Goal: Task Accomplishment & Management: Use online tool/utility

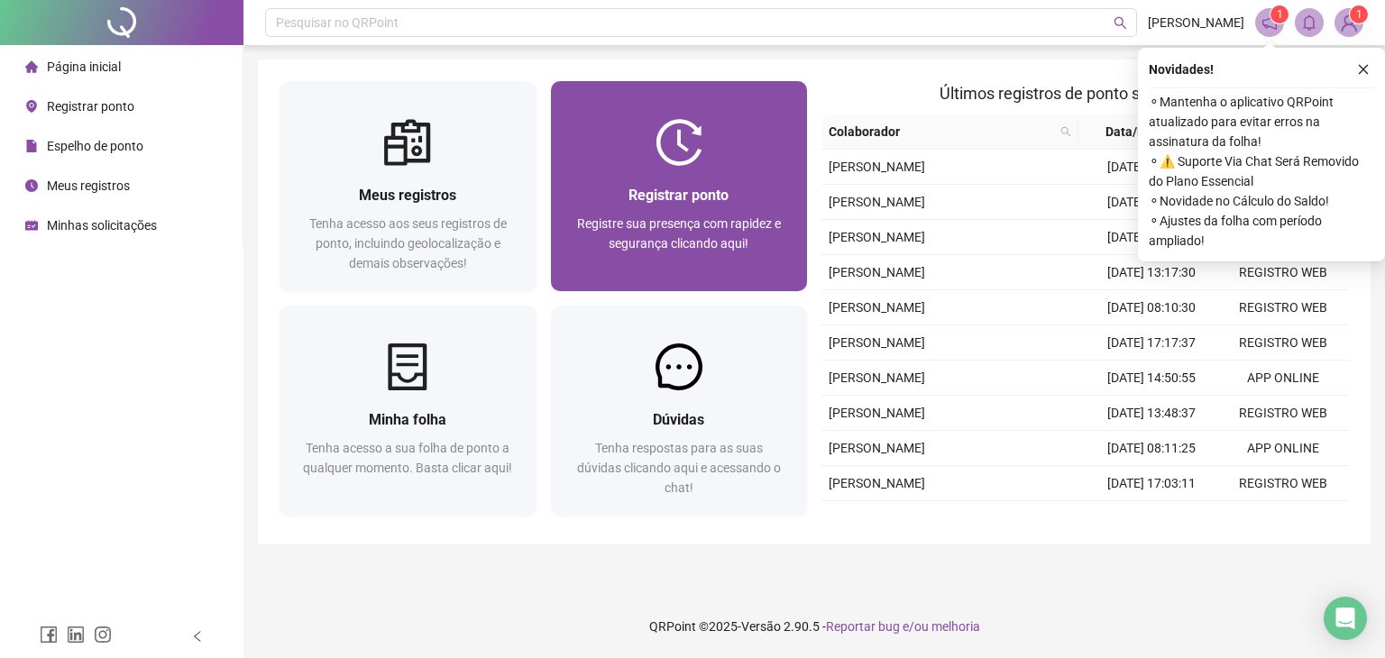
click at [707, 237] on span "Registre sua presença com rapidez e segurança clicando aqui!" at bounding box center [679, 233] width 204 height 34
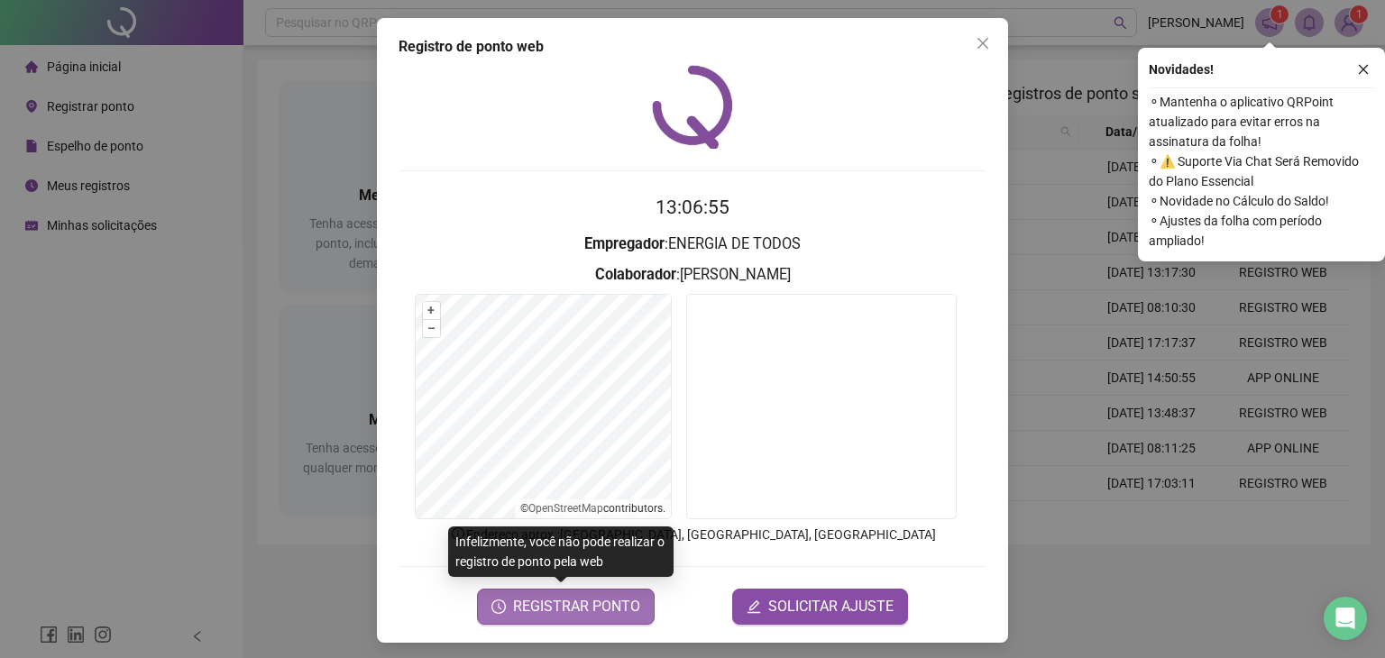
click at [578, 611] on span "REGISTRAR PONTO" at bounding box center [576, 607] width 127 height 22
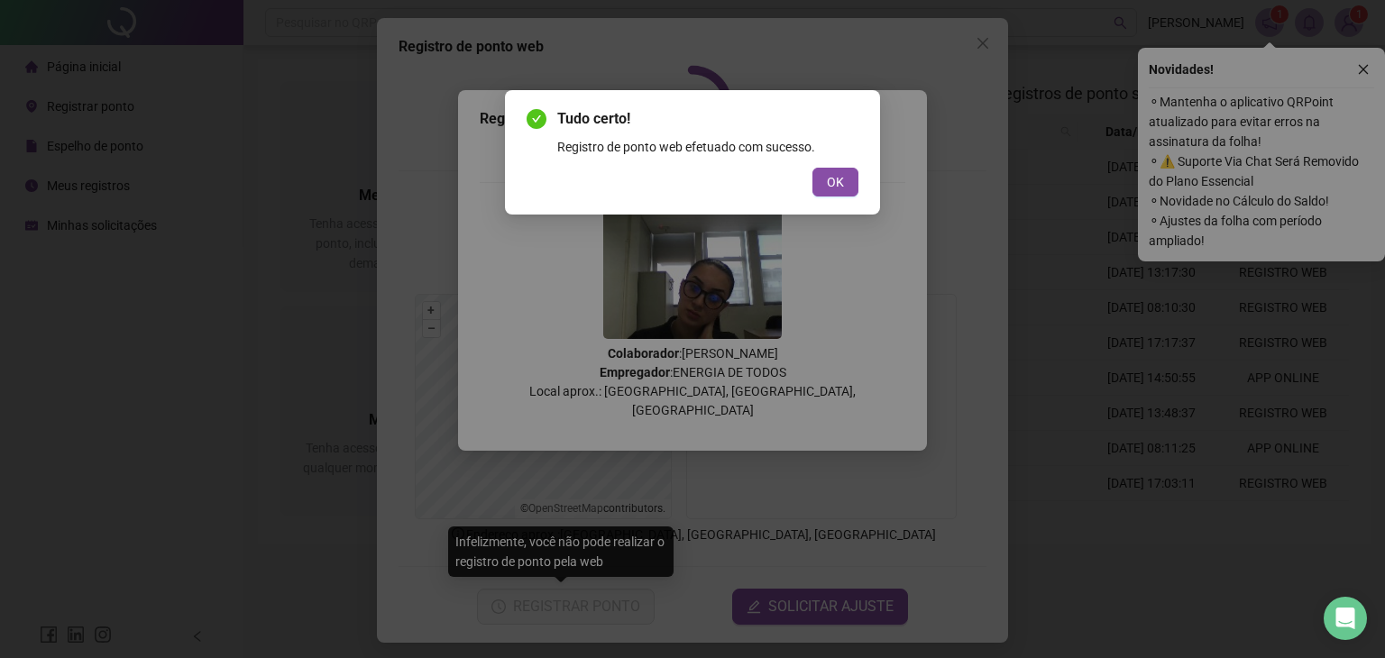
drag, startPoint x: 835, startPoint y: 181, endPoint x: 955, endPoint y: 80, distance: 157.4
click at [836, 181] on span "OK" at bounding box center [835, 182] width 17 height 20
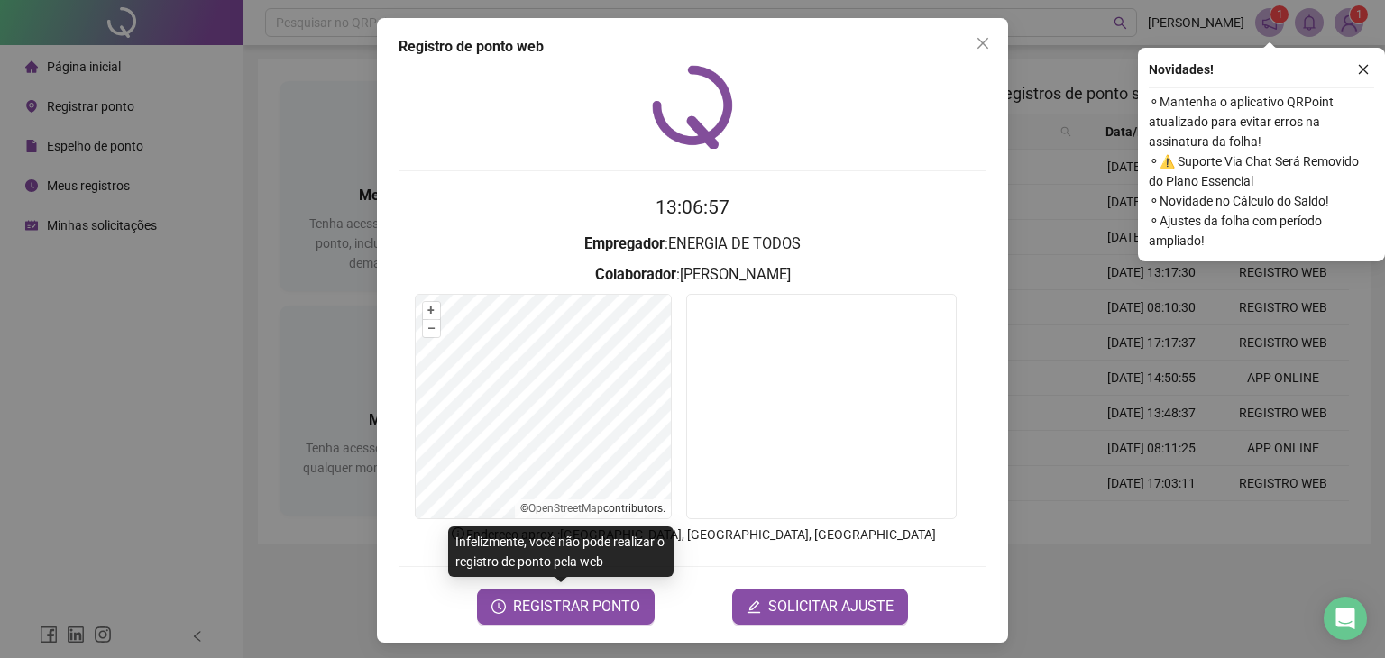
click at [977, 41] on icon "close" at bounding box center [982, 43] width 11 height 11
